Goal: Transaction & Acquisition: Download file/media

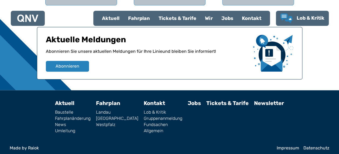
scroll to position [135, 0]
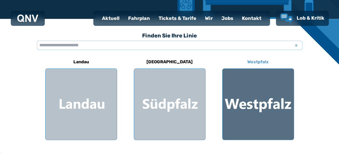
click at [270, 97] on div at bounding box center [258, 104] width 71 height 71
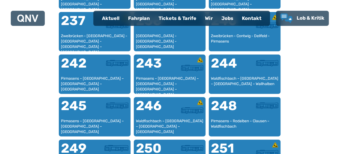
scroll to position [706, 0]
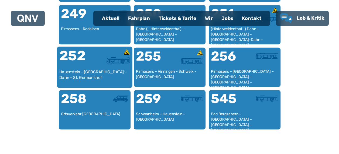
click at [89, 69] on div "Hauenstein – [GEOGRAPHIC_DATA] – Dahn – St. Germanshof" at bounding box center [94, 77] width 71 height 16
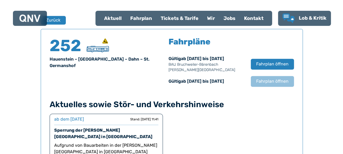
scroll to position [356, 0]
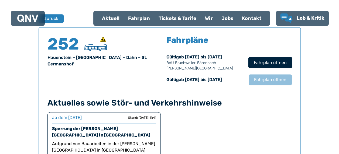
click at [276, 64] on span "Fahrplan öffnen" at bounding box center [270, 62] width 33 height 6
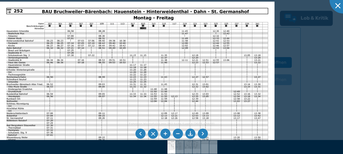
click at [190, 132] on li at bounding box center [190, 134] width 10 height 10
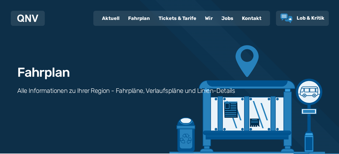
scroll to position [135, 0]
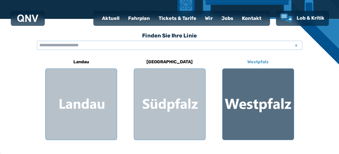
click at [269, 103] on div at bounding box center [258, 104] width 71 height 71
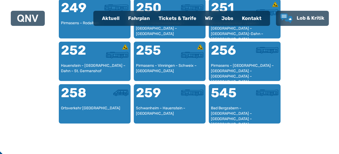
scroll to position [711, 0]
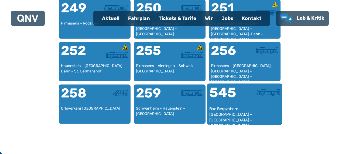
click at [261, 105] on div at bounding box center [262, 96] width 35 height 20
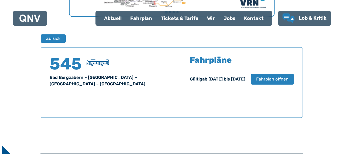
scroll to position [356, 0]
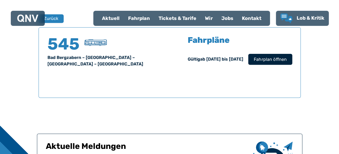
click at [273, 62] on span "Fahrplan öffnen" at bounding box center [270, 59] width 33 height 6
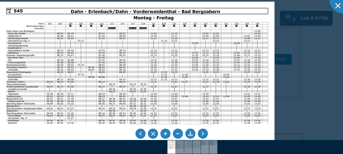
click at [190, 135] on li at bounding box center [190, 134] width 10 height 10
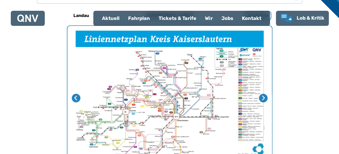
scroll to position [166, 0]
